Goal: Task Accomplishment & Management: Manage account settings

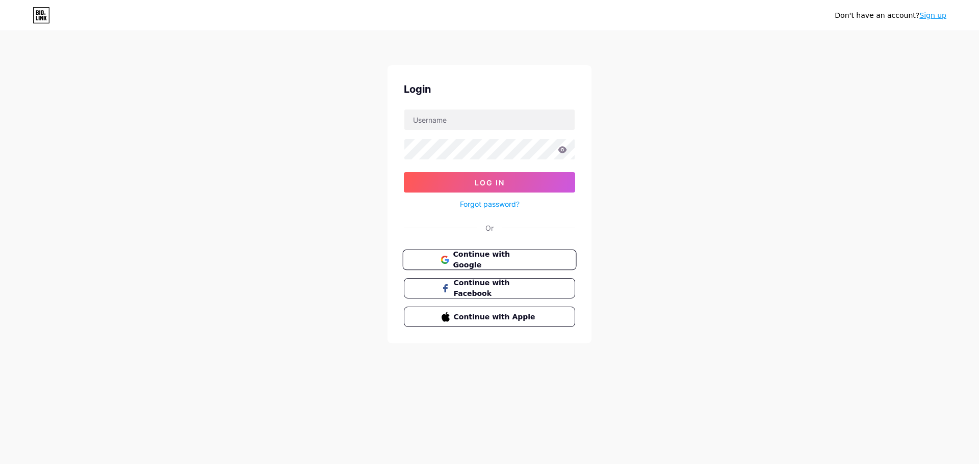
click at [499, 259] on span "Continue with Google" at bounding box center [495, 260] width 85 height 22
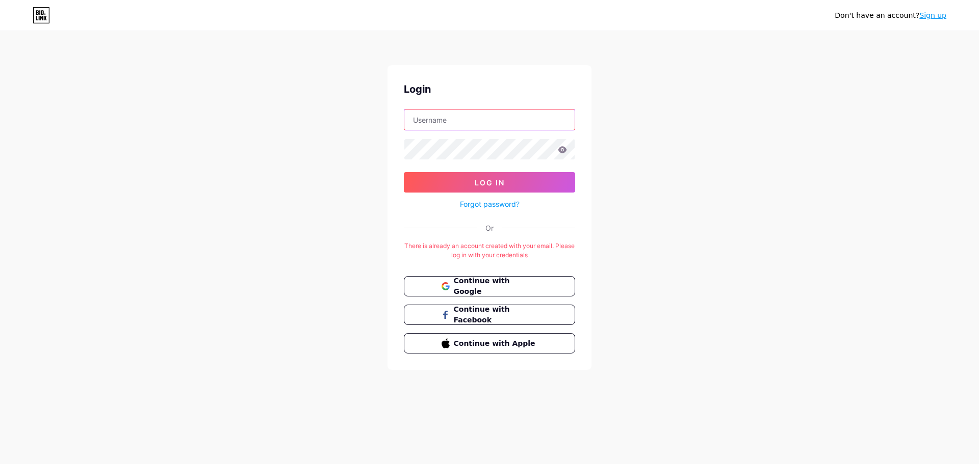
click at [452, 119] on input "text" at bounding box center [489, 120] width 170 height 20
click at [404, 172] on button "Log In" at bounding box center [489, 182] width 171 height 20
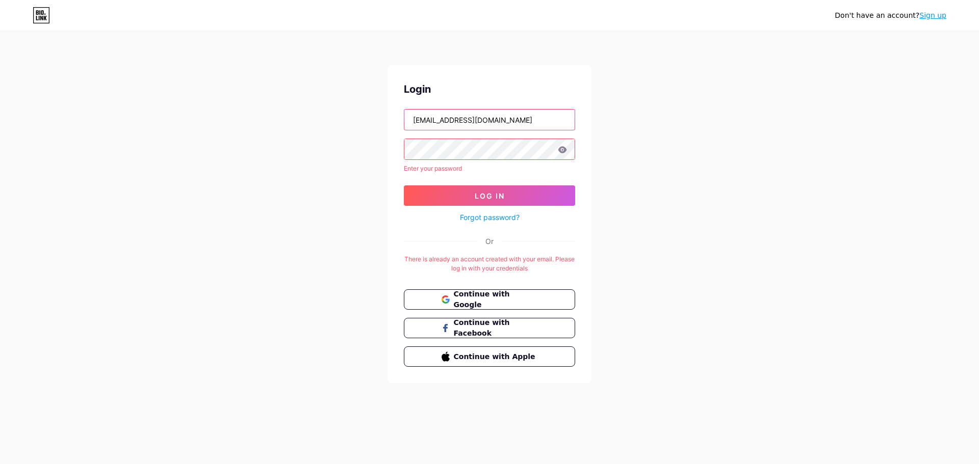
paste input "83bXv6ubEHvf"
drag, startPoint x: 558, startPoint y: 119, endPoint x: 503, endPoint y: 123, distance: 55.2
click at [503, 123] on input "ncwib.canada@gmail.com83bXv6ubEHvf" at bounding box center [489, 120] width 170 height 20
drag, startPoint x: 557, startPoint y: 123, endPoint x: 503, endPoint y: 123, distance: 54.0
click at [503, 123] on input "ncwib.canada@gmail.com83bXv6ubEHvf" at bounding box center [489, 120] width 170 height 20
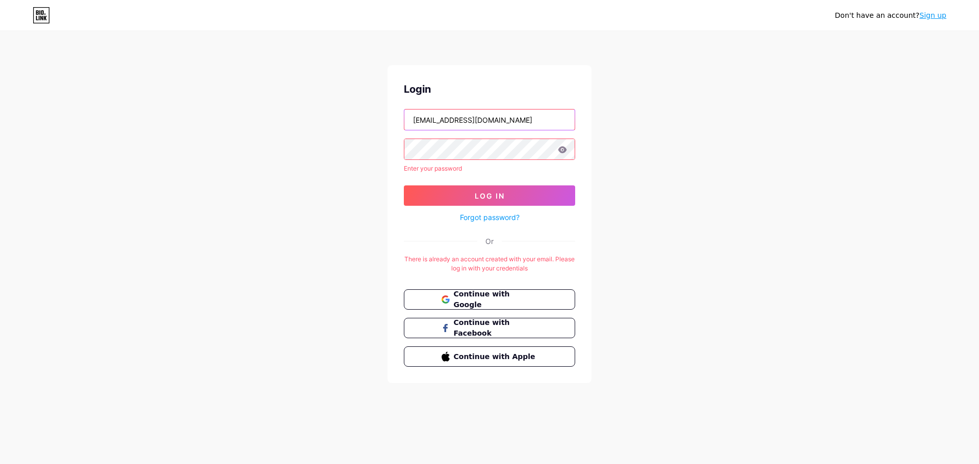
type input "ncwib.canada@gmail.com"
click at [504, 182] on form "ncwib.canada@gmail.com Enter your password Log In Forgot password?" at bounding box center [489, 166] width 171 height 115
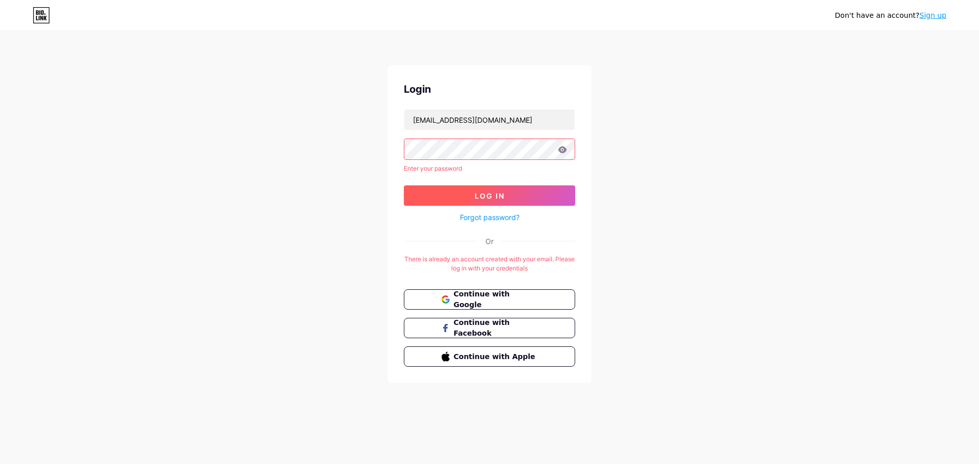
click at [503, 196] on span "Log In" at bounding box center [489, 196] width 30 height 9
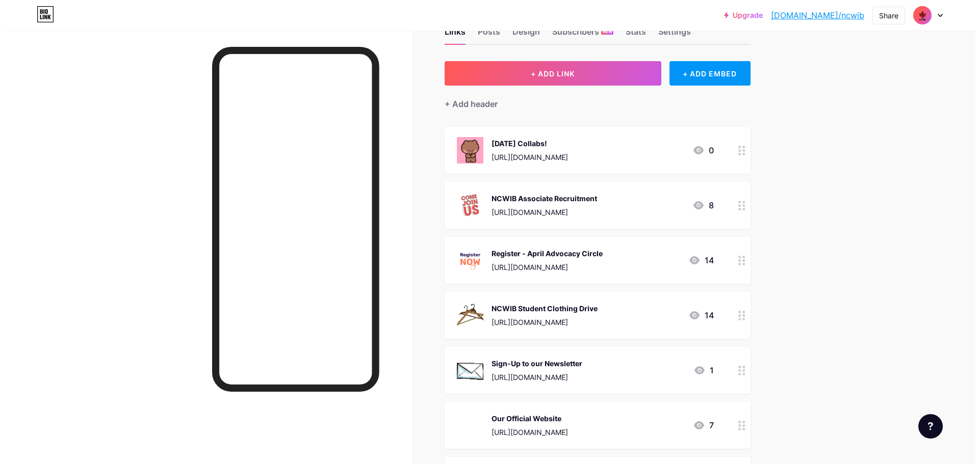
scroll to position [51, 0]
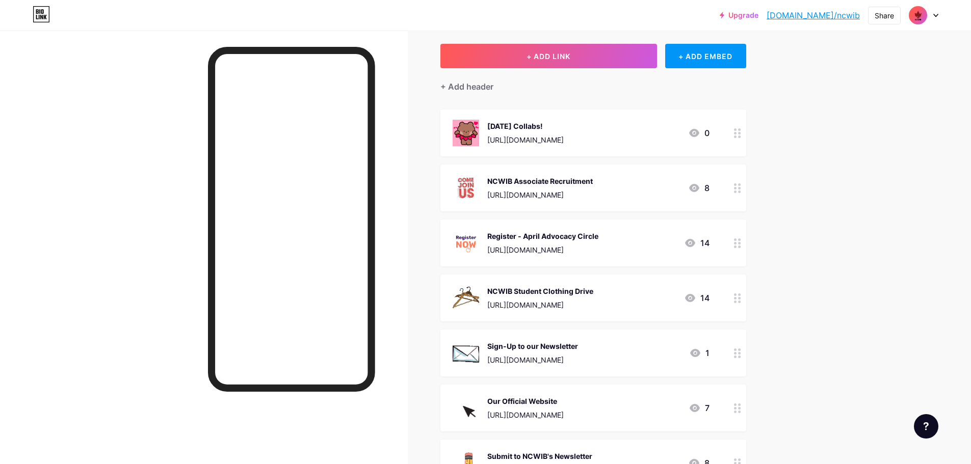
click at [585, 183] on div "NCWIB Associate Recruitment" at bounding box center [539, 181] width 105 height 11
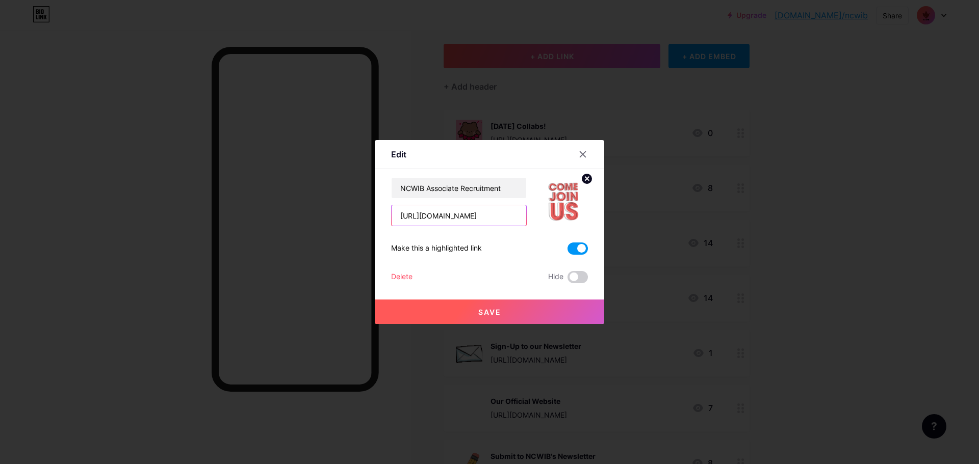
click at [474, 218] on input "https://docs.google.com/document/d/1dA8mCnTBf28-aeY_MdWuXVbwsaUhNkv8JLOLAi5GGNg…" at bounding box center [458, 215] width 135 height 20
paste input "https://docs.google.com/forms/d/e/1FAIpQLSe7NdkuUl4w_Jhk7fC_osc086A1Pq-8oazIS96…"
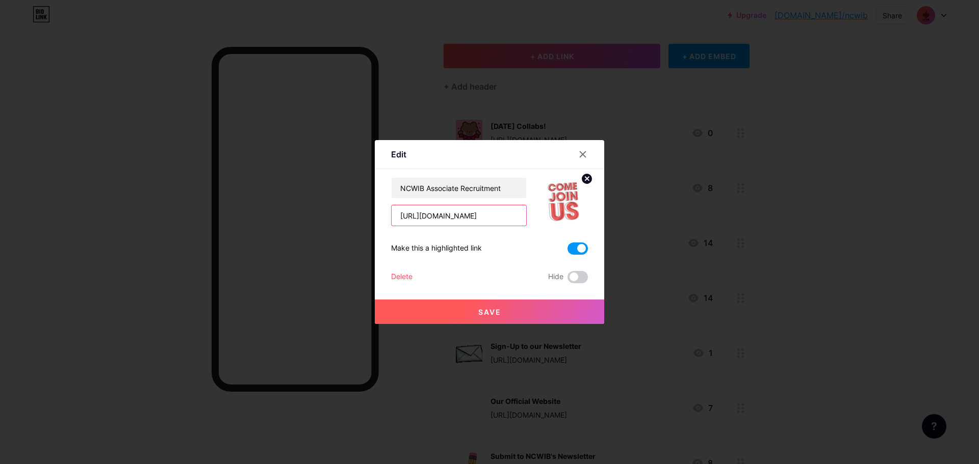
scroll to position [0, 318]
type input "https://docs.google.com/forms/d/e/1FAIpQLSe7NdkuUl4w_Jhk7fC_osc086A1Pq-8oazIS96…"
click at [476, 306] on button "Save" at bounding box center [489, 312] width 229 height 24
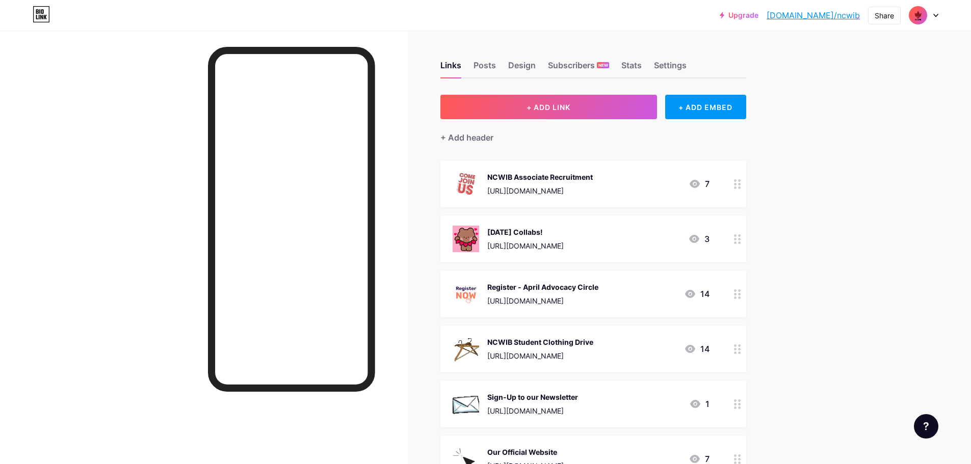
scroll to position [102, 0]
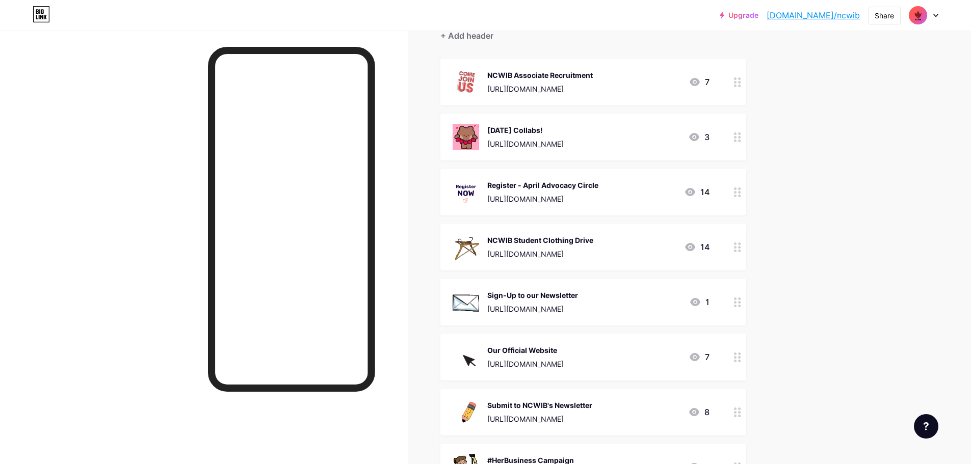
click at [740, 190] on icon at bounding box center [737, 193] width 7 height 10
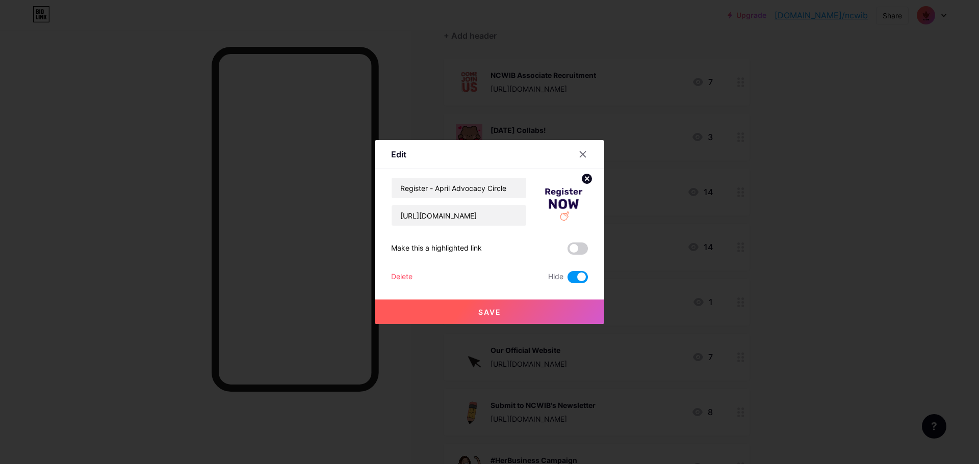
click at [405, 272] on div "Delete" at bounding box center [401, 277] width 21 height 12
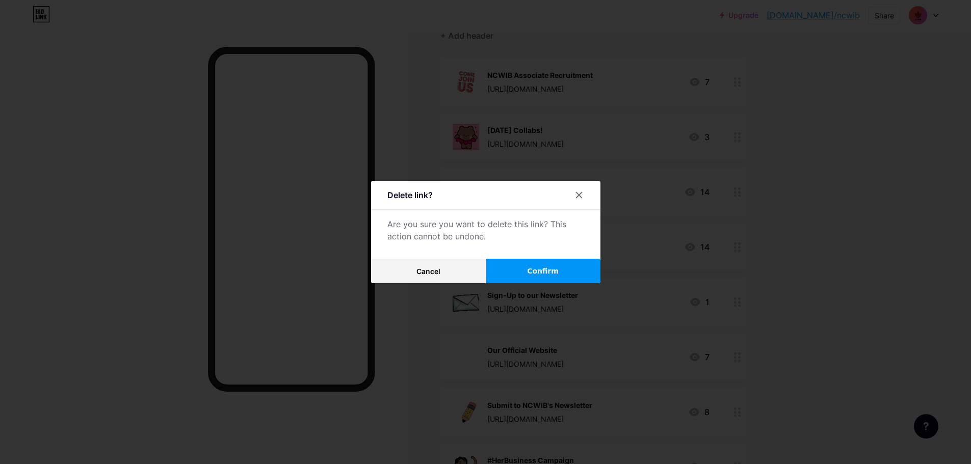
click at [545, 261] on button "Confirm" at bounding box center [543, 271] width 115 height 24
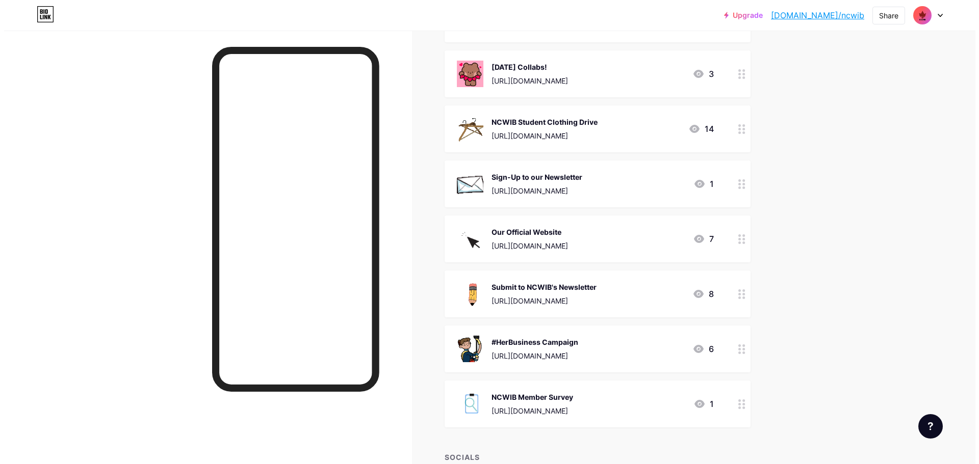
scroll to position [12, 0]
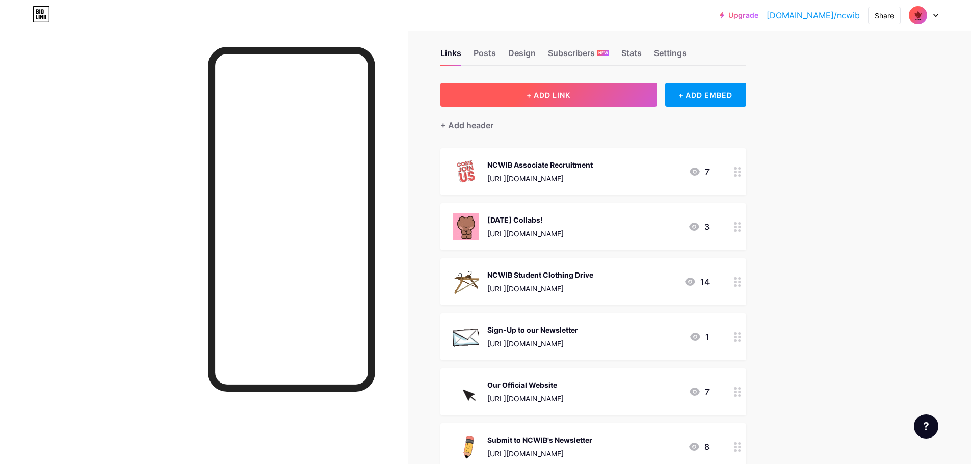
click at [615, 97] on button "+ ADD LINK" at bounding box center [548, 95] width 217 height 24
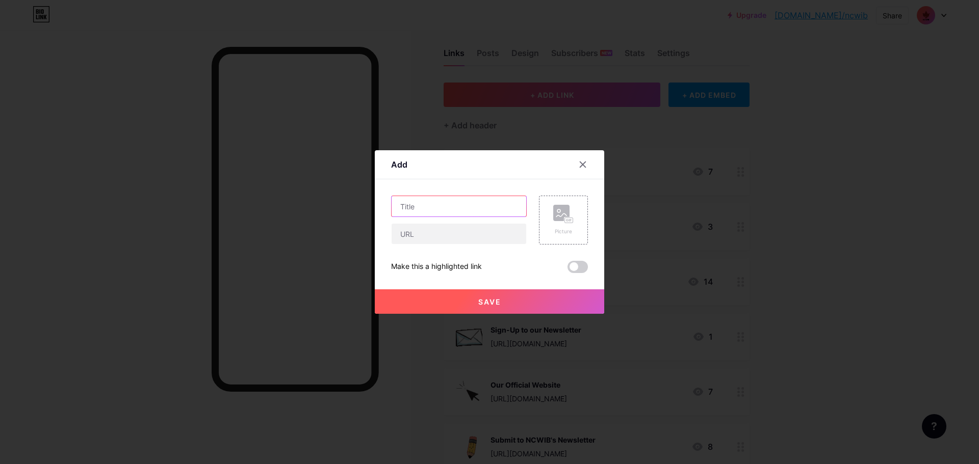
click at [441, 206] on input "text" at bounding box center [458, 206] width 135 height 20
type input "Recruitment Roles & Desriptions"
click at [547, 216] on div "Picture" at bounding box center [563, 220] width 49 height 49
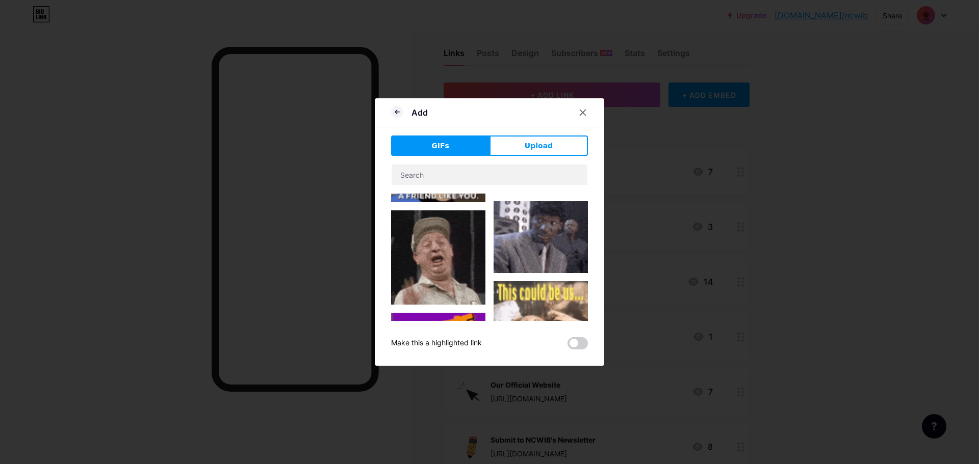
scroll to position [764, 0]
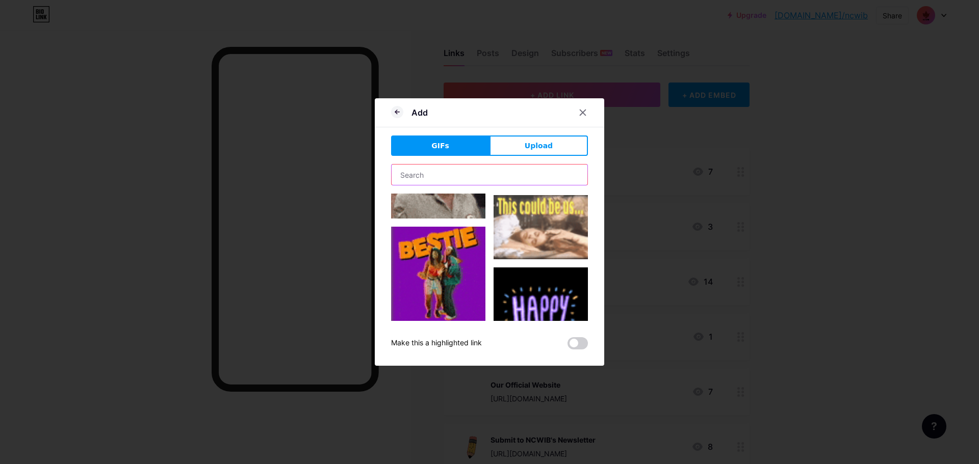
click at [468, 171] on input "text" at bounding box center [489, 175] width 196 height 20
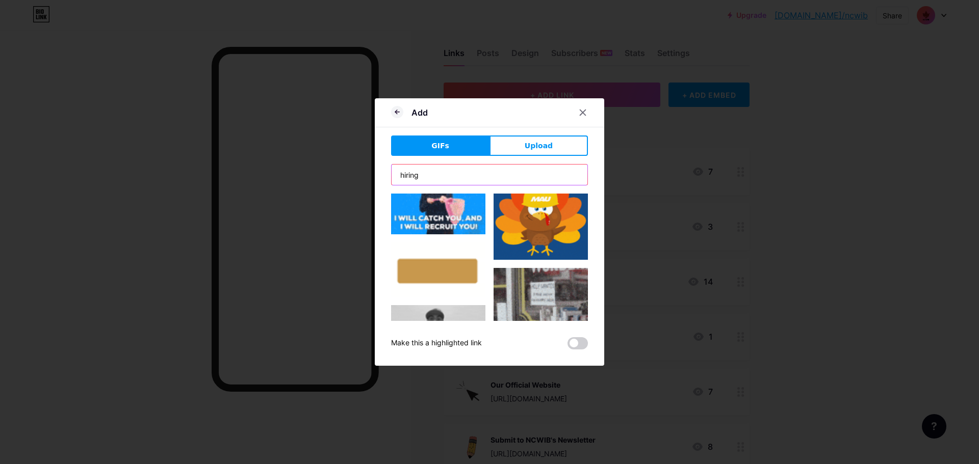
type input "hiring"
click at [430, 243] on img at bounding box center [438, 270] width 94 height 55
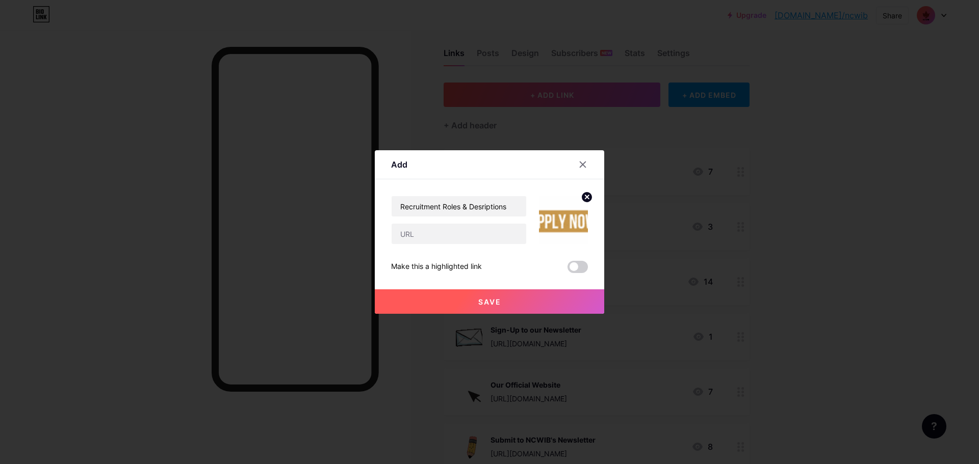
click at [584, 197] on circle at bounding box center [586, 197] width 11 height 11
click at [558, 224] on div "Picture" at bounding box center [563, 220] width 20 height 31
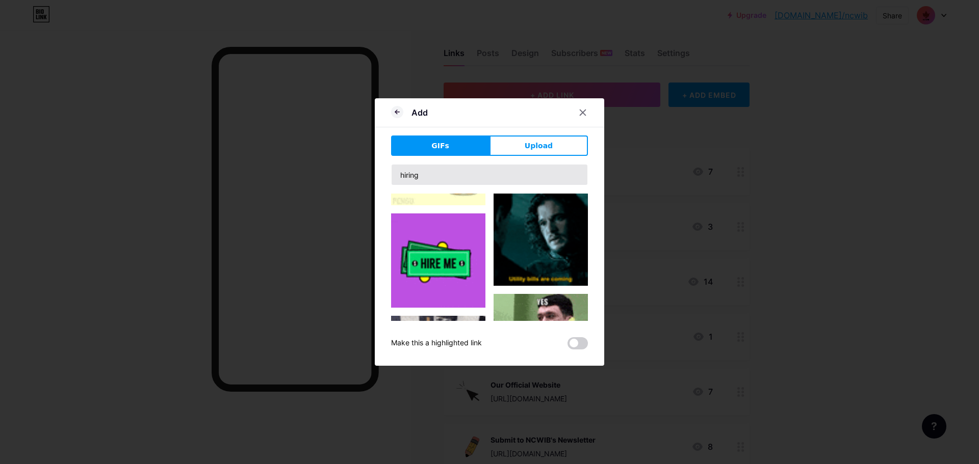
scroll to position [2650, 0]
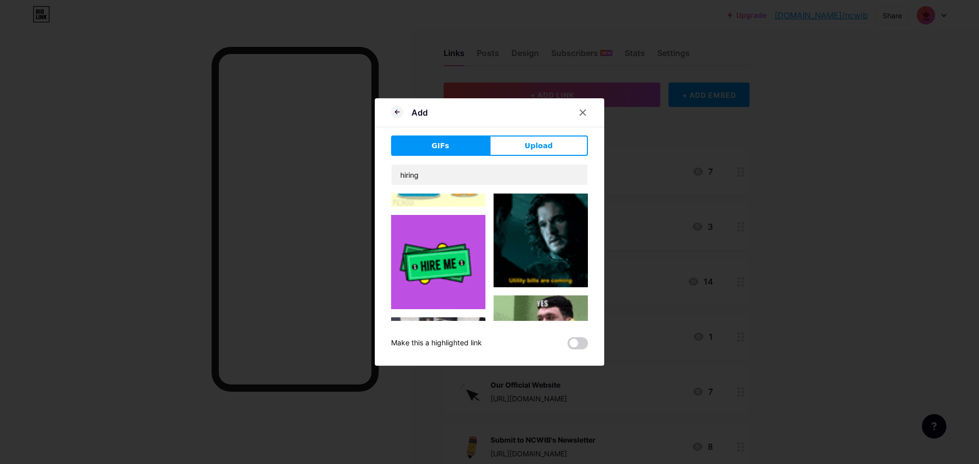
click at [515, 107] on div "Add" at bounding box center [489, 115] width 229 height 24
click at [586, 115] on div at bounding box center [582, 112] width 18 height 18
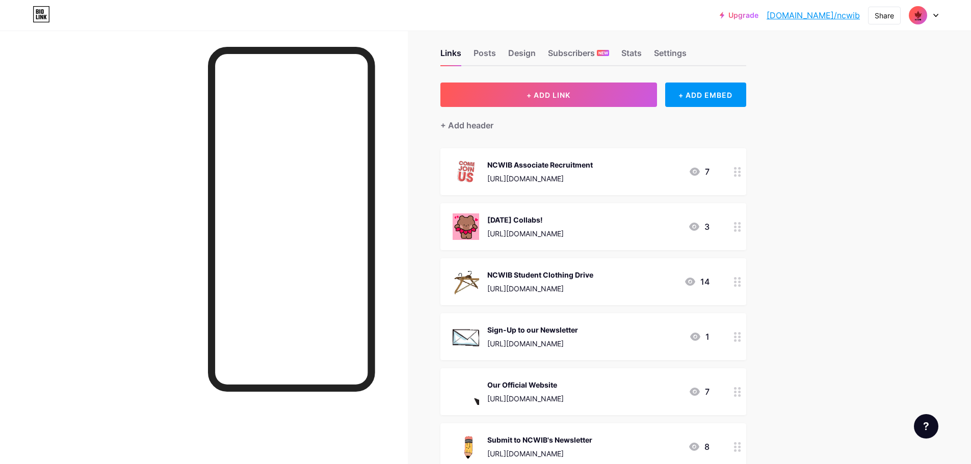
click at [593, 168] on div "NCWIB Associate Recruitment" at bounding box center [539, 165] width 105 height 11
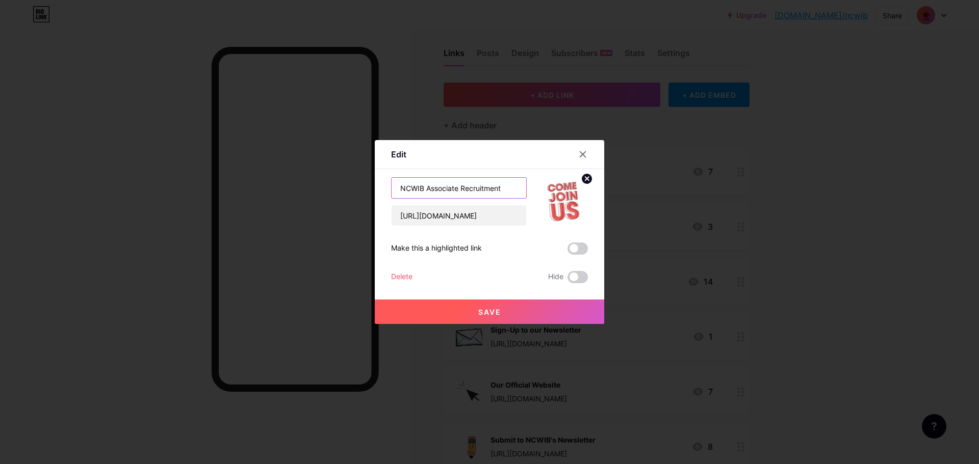
click at [503, 193] on input "NCWIB Associate Recruitment" at bounding box center [458, 188] width 135 height 20
type input "NCWIB Associate Recruitment Form!"
click at [509, 301] on button "Save" at bounding box center [489, 312] width 229 height 24
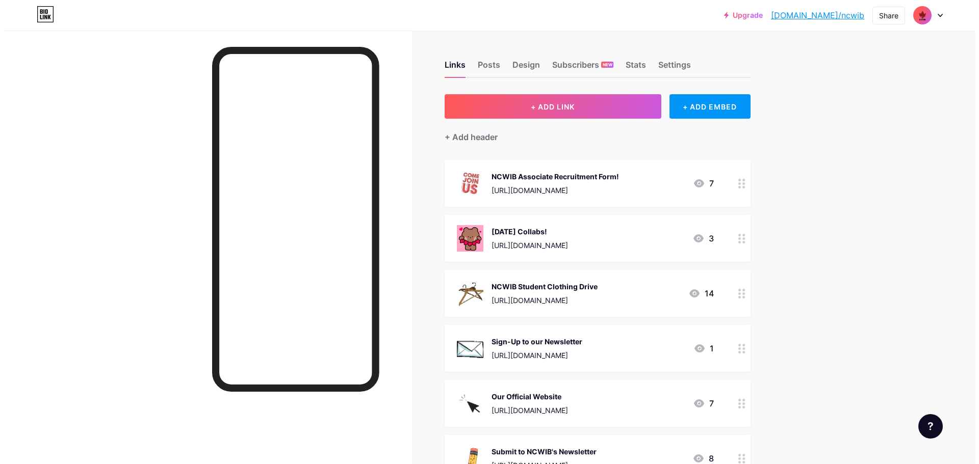
scroll to position [0, 0]
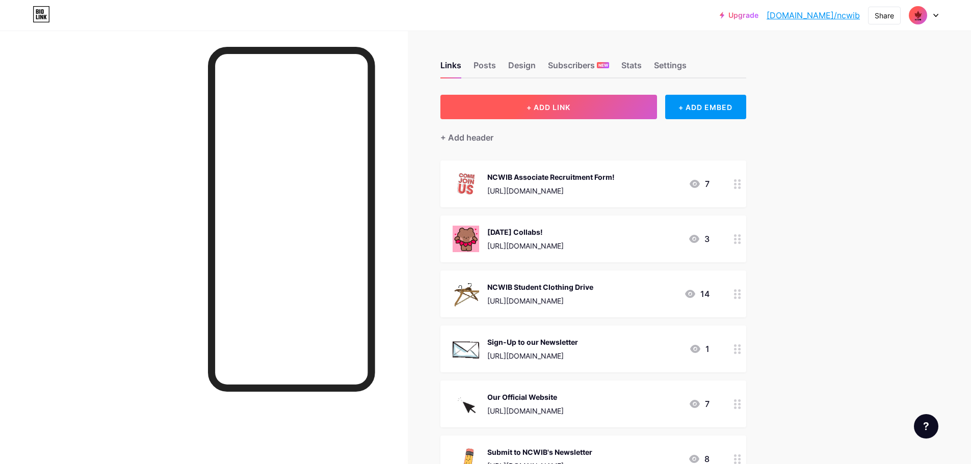
click at [589, 115] on button "+ ADD LINK" at bounding box center [548, 107] width 217 height 24
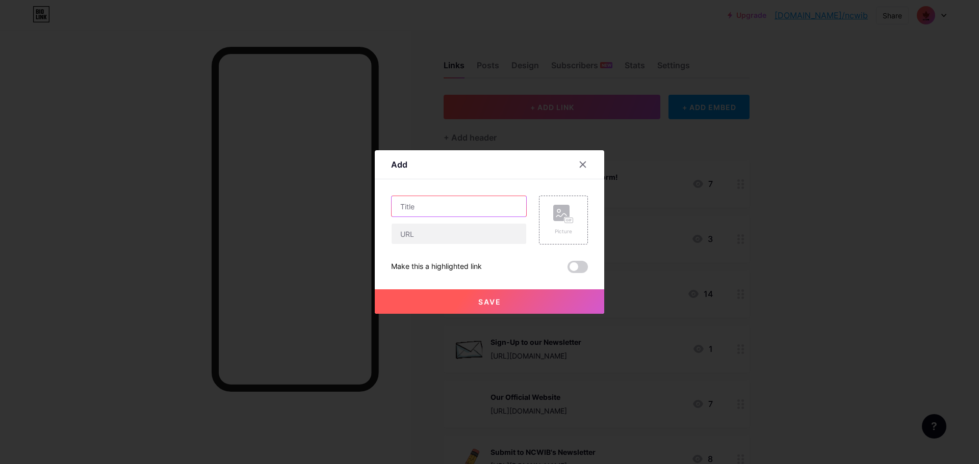
click at [449, 196] on input "text" at bounding box center [458, 206] width 135 height 20
type input "Recruitment Role Descriptions !!"
click at [432, 224] on input "text" at bounding box center [458, 234] width 135 height 20
click at [421, 234] on input "text" at bounding box center [458, 234] width 135 height 20
paste input "https://docs.google.com/document/d/1ZfOc0O9MHuP5aKy3XH8hTXubm8SiBQOtGDOHCehH4mY…"
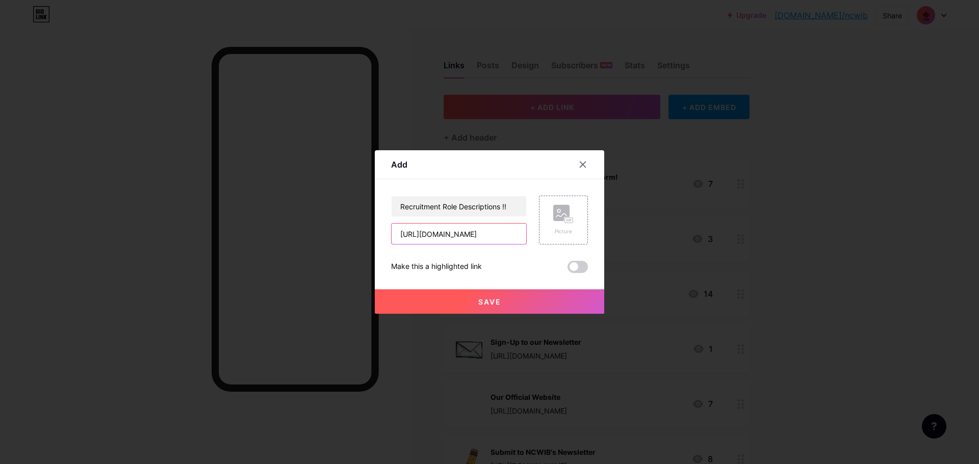
scroll to position [0, 256]
click at [440, 236] on input "https://docs.google.com/document/d/1ZfOc0O9MHuP5aKy3XH8hTXubm8SiBQOtGDOHCehH4mY…" at bounding box center [458, 234] width 135 height 20
type input "https://docs.google.com/document/d/1ZfOc0O9MHuP5aKy3XH8hTXubm8SiBQOtGDOHCehH4mY…"
click at [478, 298] on span "Save" at bounding box center [489, 302] width 23 height 9
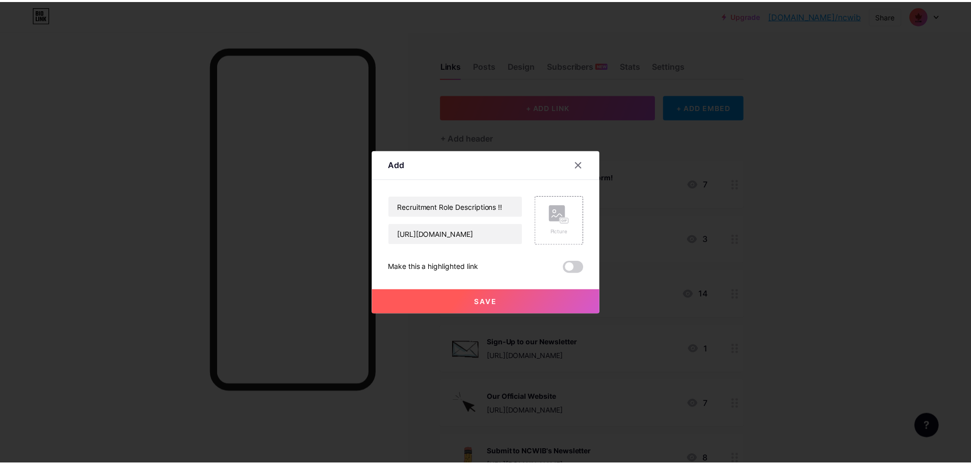
scroll to position [0, 0]
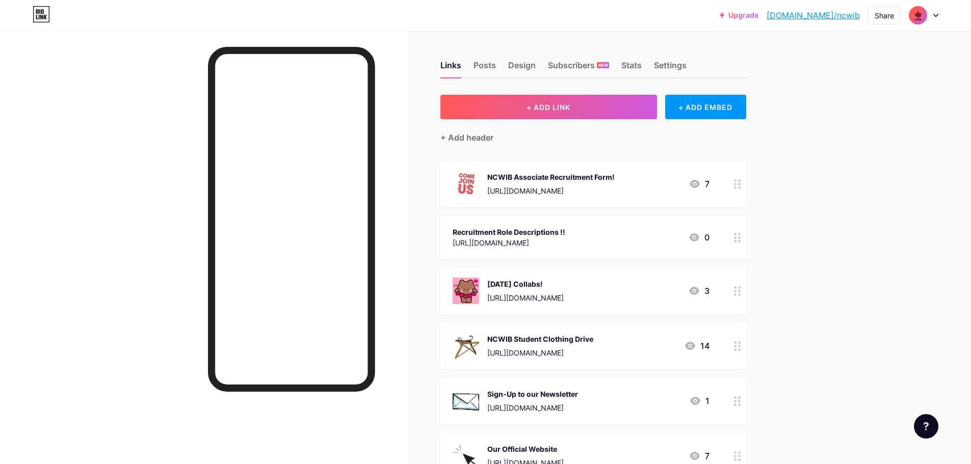
click at [565, 234] on div "Recruitment Role Descriptions !!" at bounding box center [509, 232] width 113 height 11
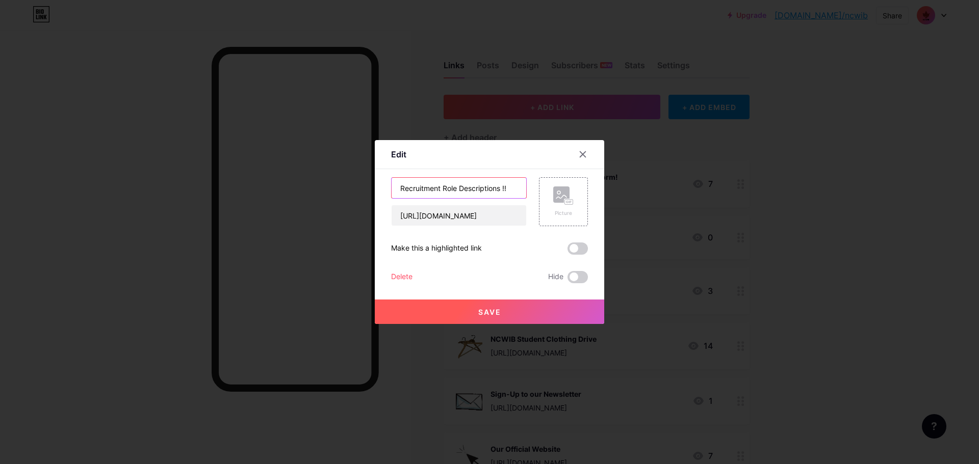
drag, startPoint x: 439, startPoint y: 189, endPoint x: 356, endPoint y: 190, distance: 83.6
click at [356, 190] on div "Edit Content YouTube Play YouTube video without leaving your page. ADD Vimeo Pl…" at bounding box center [489, 232] width 979 height 464
click at [508, 194] on input "NCWIB Role Descriptions !!" at bounding box center [458, 188] width 135 height 20
type input "NCWIB Role Descriptions"
click at [516, 310] on button "Save" at bounding box center [489, 312] width 229 height 24
